Goal: Task Accomplishment & Management: Complete application form

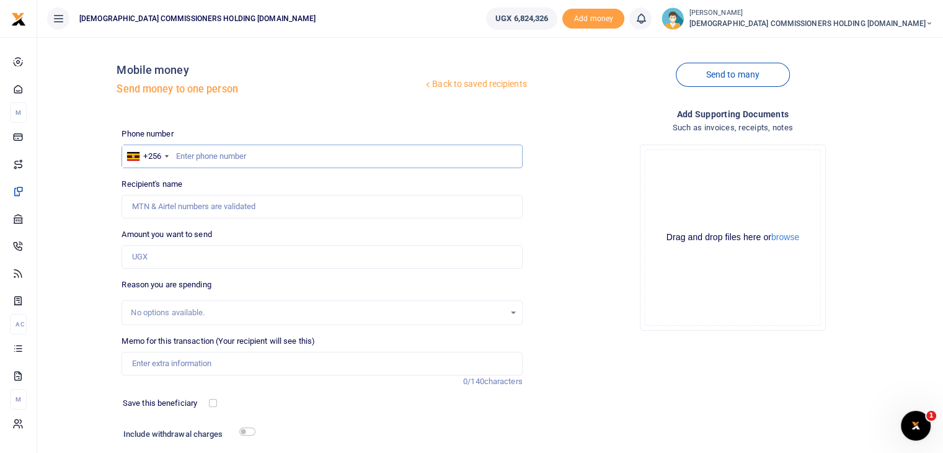
click at [212, 154] on input "text" at bounding box center [322, 156] width 401 height 24
type input "772683561"
type input "[PERSON_NAME]"
type input "772683561"
click at [171, 254] on input "Amount you want to send" at bounding box center [322, 257] width 401 height 24
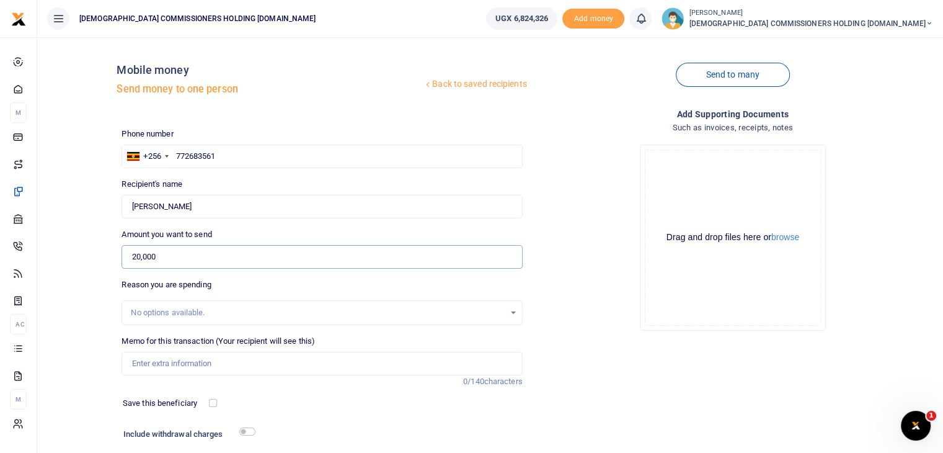
type input "20,000"
click at [171, 360] on input "Memo for this transaction (Your recipient will see this)" at bounding box center [322, 364] width 401 height 24
type input "Transport refund paid to [PERSON_NAME] from [GEOGRAPHIC_DATA] for bringing pape…"
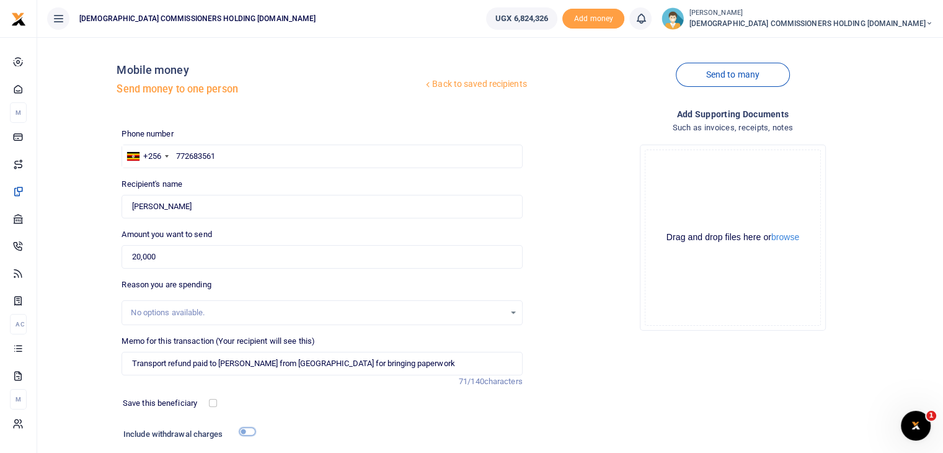
click at [253, 429] on input "checkbox" at bounding box center [247, 431] width 16 height 8
checkbox input "true"
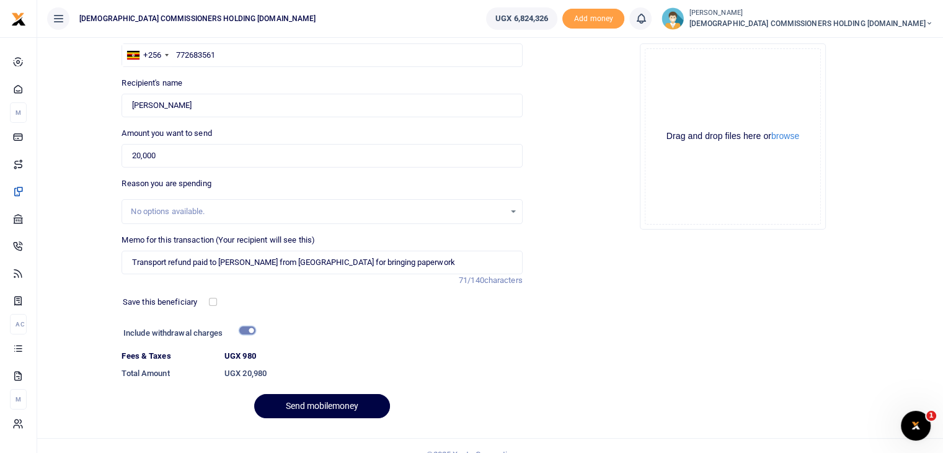
scroll to position [118, 0]
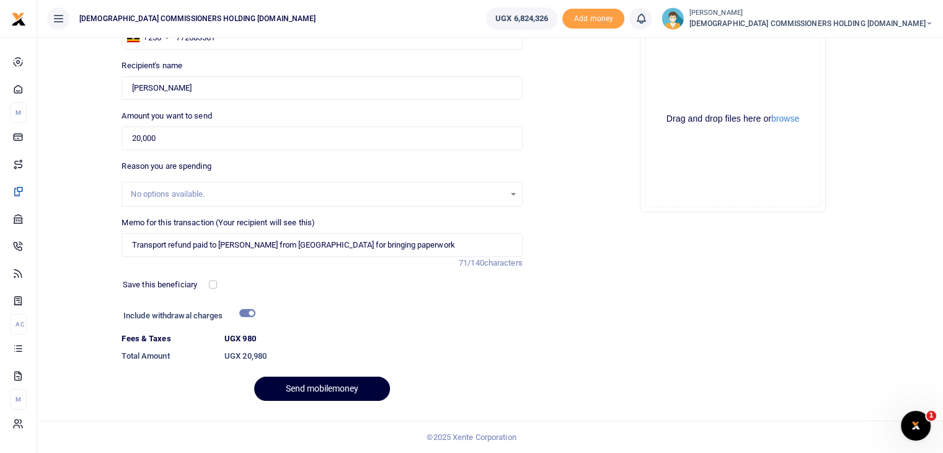
click at [322, 386] on button "Send mobilemoney" at bounding box center [322, 388] width 136 height 24
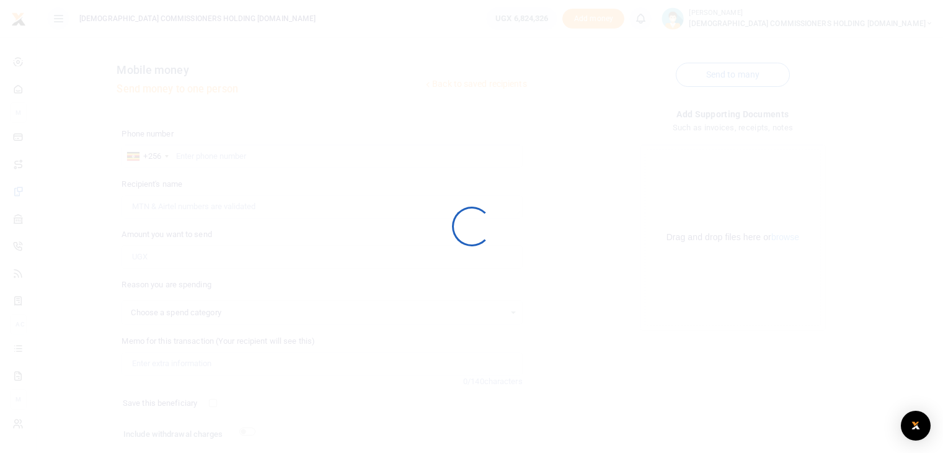
scroll to position [84, 0]
select select
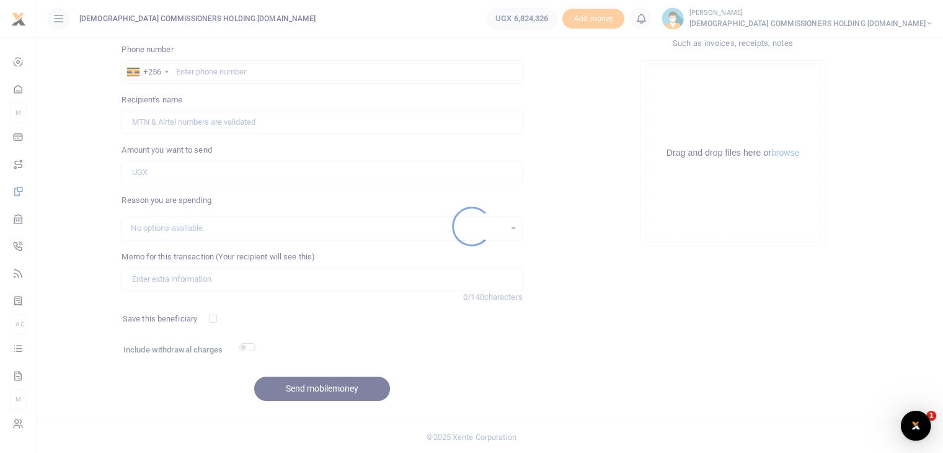
scroll to position [0, 0]
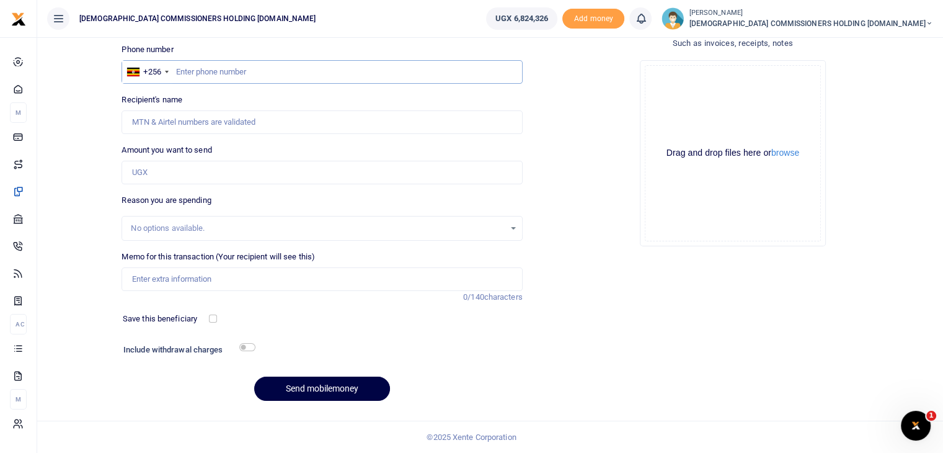
click at [223, 68] on input "text" at bounding box center [322, 72] width 401 height 24
type input "763923760"
type input "Mary Nagudi"
type input "763923760"
click at [182, 170] on input "Amount you want to send" at bounding box center [322, 173] width 401 height 24
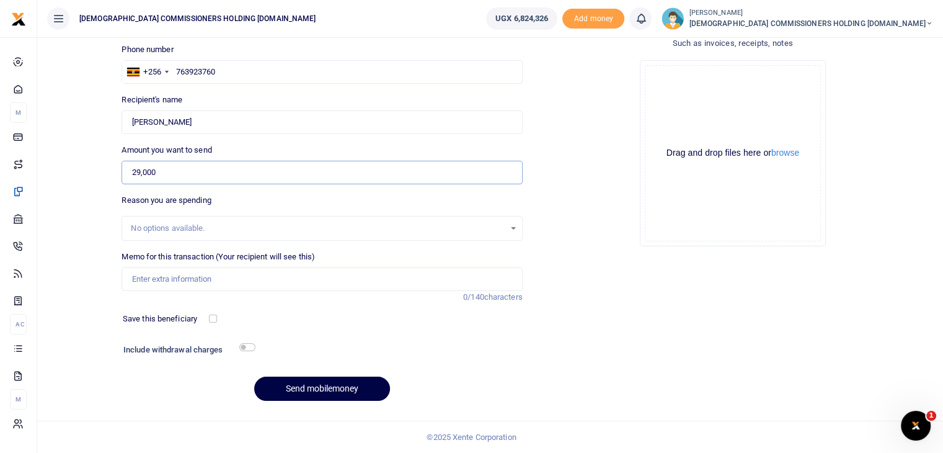
type input "29,000"
click at [175, 283] on input "Memo for this transaction (Your recipient will see this)" at bounding box center [322, 279] width 401 height 24
type input "Food for the auditors who are auditing church house shares"
click at [248, 348] on input "checkbox" at bounding box center [247, 347] width 16 height 8
checkbox input "true"
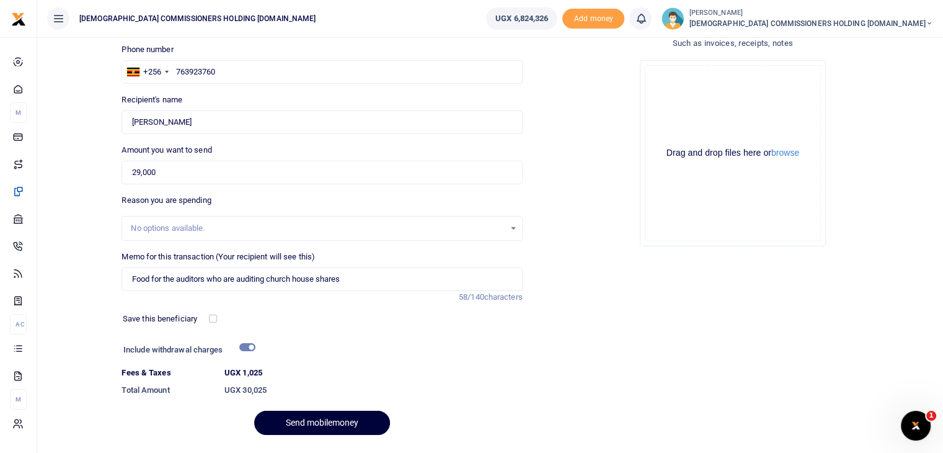
click at [324, 423] on button "Send mobilemoney" at bounding box center [322, 423] width 136 height 24
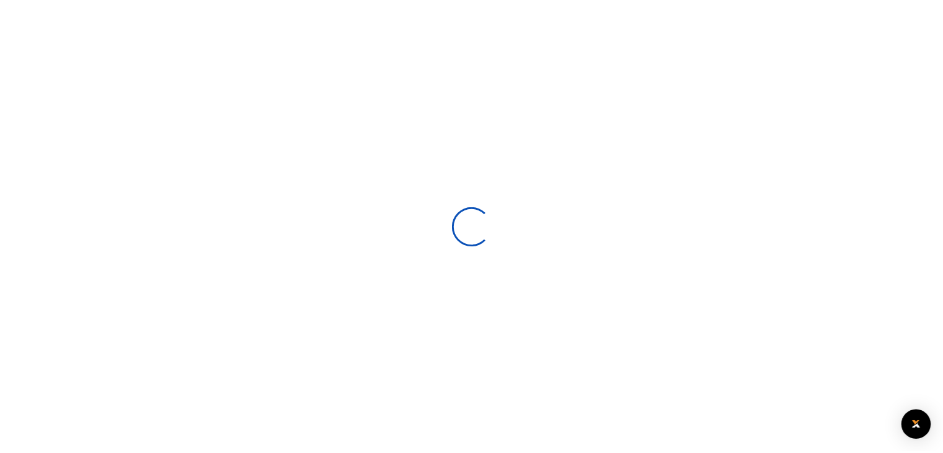
scroll to position [84, 0]
select select
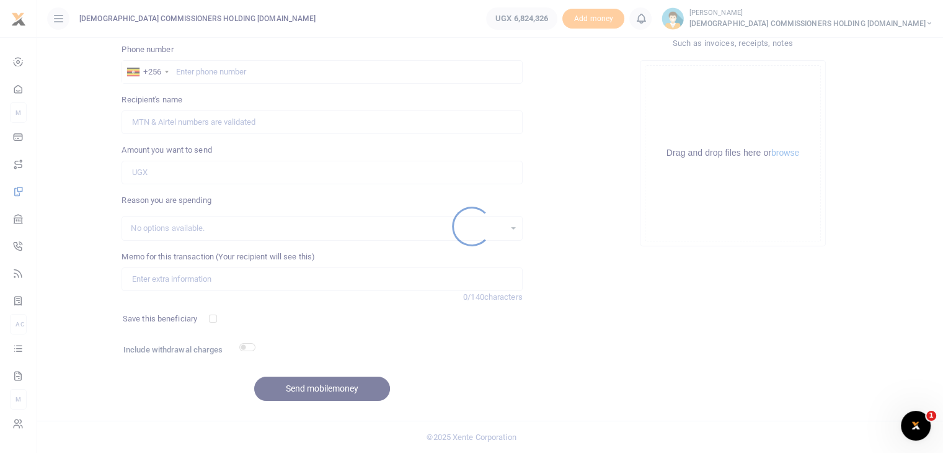
scroll to position [0, 0]
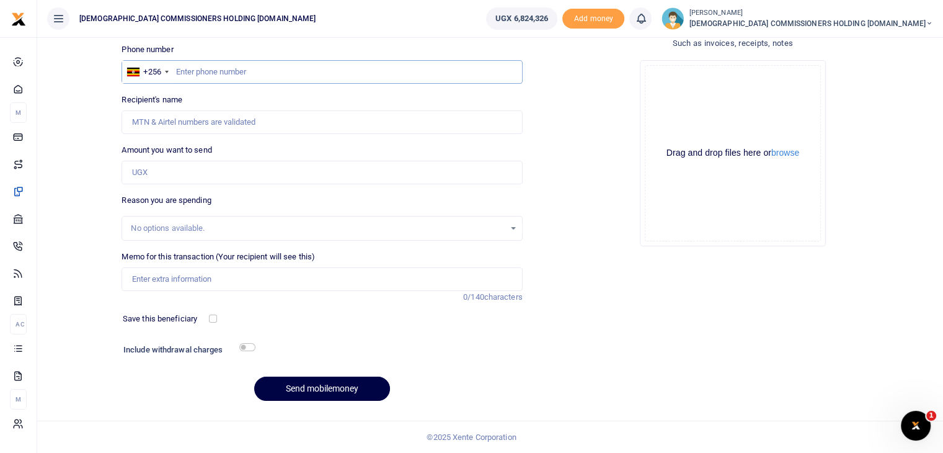
click at [191, 79] on input "text" at bounding box center [322, 72] width 401 height 24
type input "743530862"
type input "William Bwambale"
type input "743530862"
click at [163, 166] on input "Amount you want to send" at bounding box center [322, 173] width 401 height 24
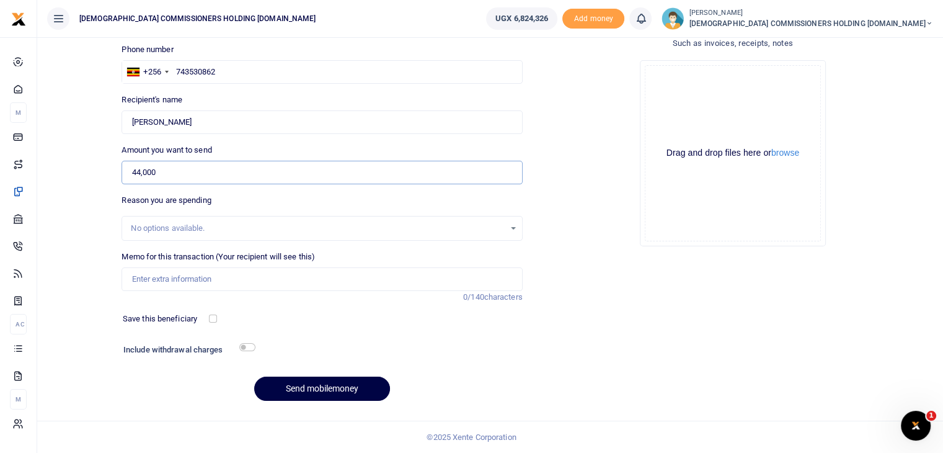
type input "44,000"
click at [208, 278] on input "Memo for this transaction (Your recipient will see this)" at bounding box center [322, 279] width 401 height 24
type input "Purchase of office items such as Tea nags sugar TP and napkins"
click at [251, 346] on input "checkbox" at bounding box center [247, 347] width 16 height 8
checkbox input "true"
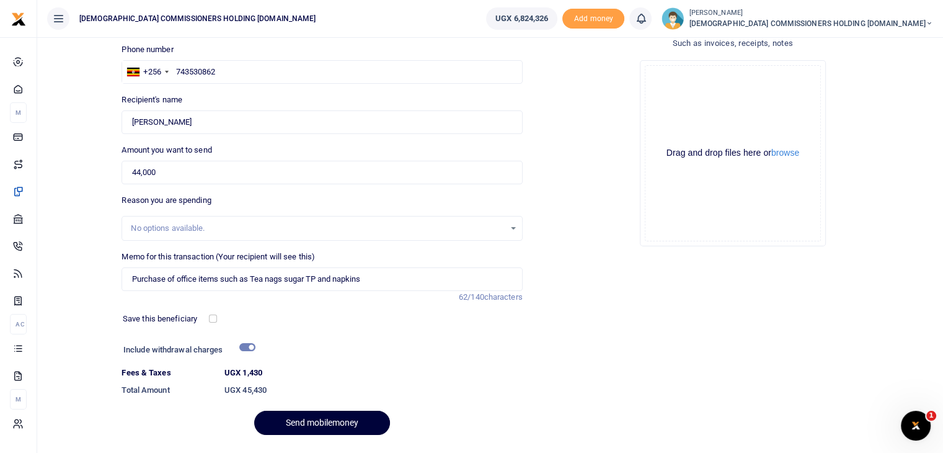
click at [312, 420] on button "Send mobilemoney" at bounding box center [322, 423] width 136 height 24
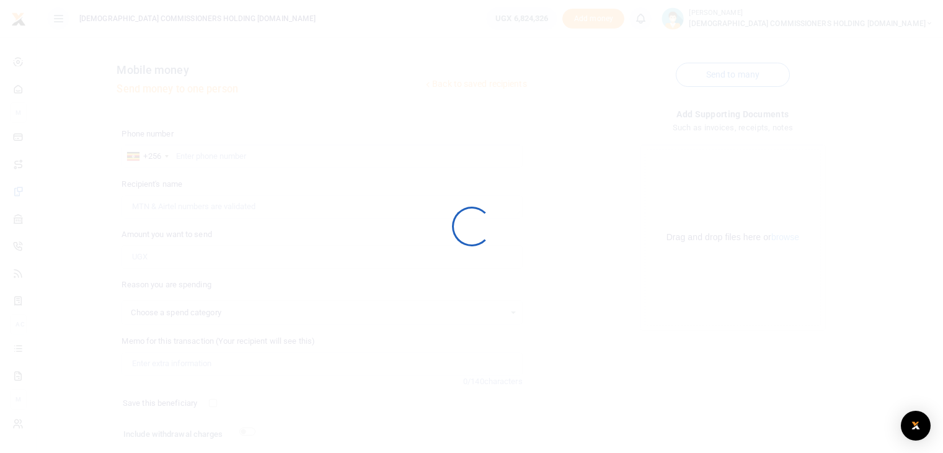
scroll to position [84, 0]
select select
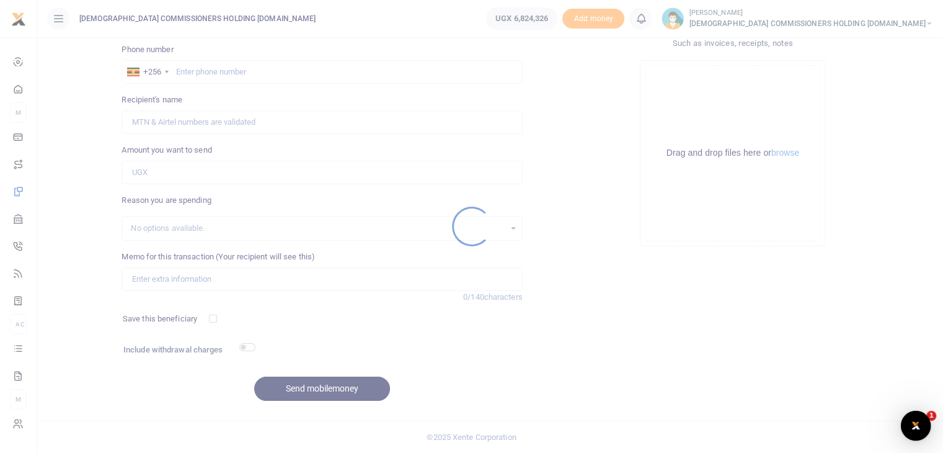
scroll to position [0, 0]
